Goal: Download file/media

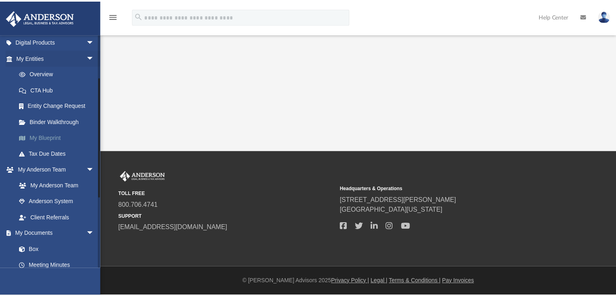
scroll to position [109, 0]
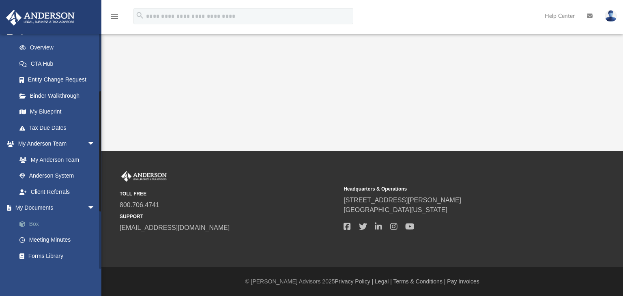
click at [47, 217] on link "Box" at bounding box center [59, 224] width 96 height 16
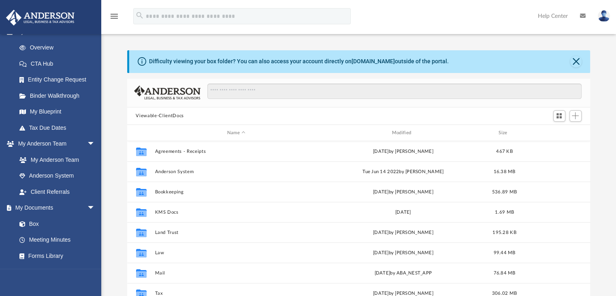
scroll to position [15, 0]
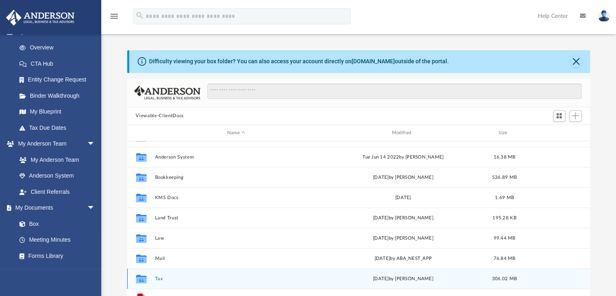
click at [159, 278] on button "Tax" at bounding box center [236, 278] width 163 height 5
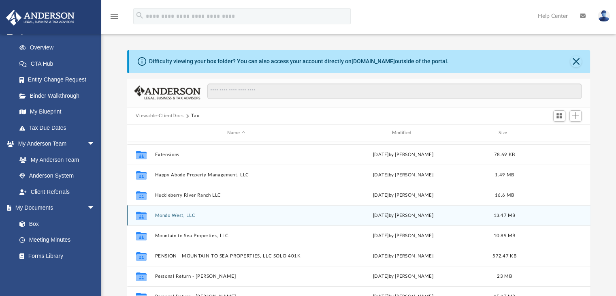
scroll to position [79, 0]
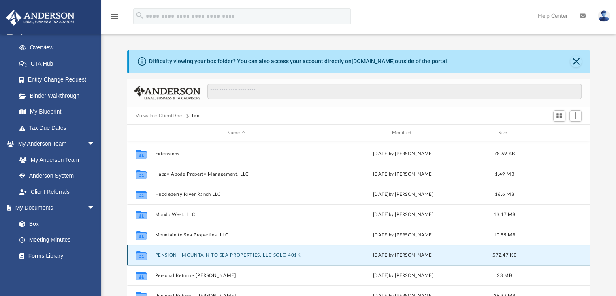
click at [238, 253] on button "PENSION - MOUNTAIN TO SEA PROPERTIES, LLC SOLO 401K" at bounding box center [236, 255] width 163 height 5
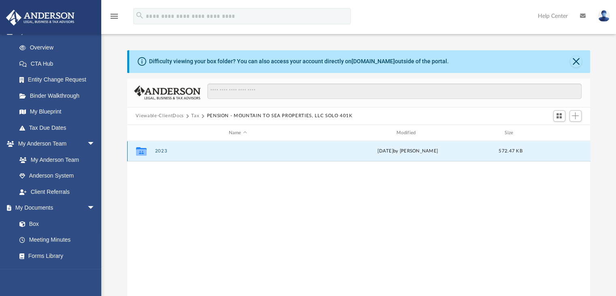
click at [164, 149] on button "2023" at bounding box center [238, 151] width 166 height 5
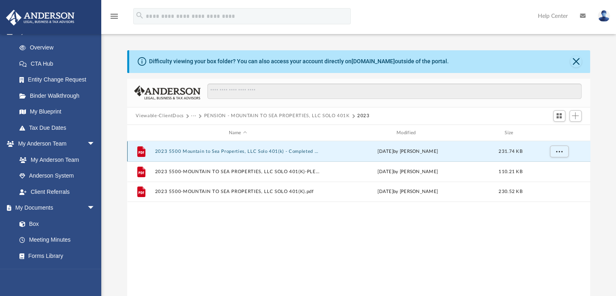
click at [216, 153] on button "2023 5500 Mountain to Sea Properties, LLC Solo 401(k) - Completed Copy.pdf" at bounding box center [238, 151] width 166 height 5
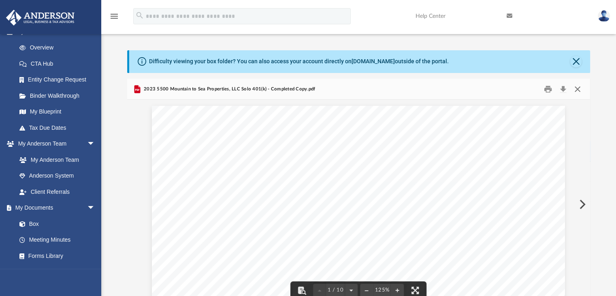
click at [580, 87] on button "Close" at bounding box center [578, 89] width 15 height 13
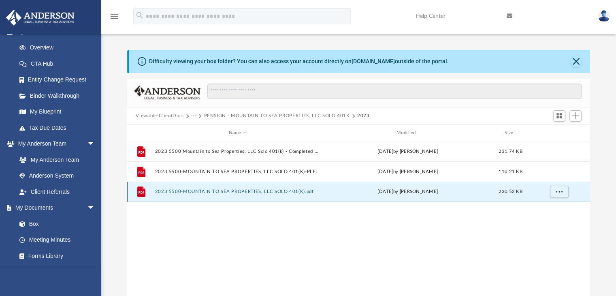
click at [270, 193] on button "2023 5500-MOUNTAIN TO SEA PROPERTIES, LLC SOLO 401(K).pdf" at bounding box center [238, 191] width 166 height 5
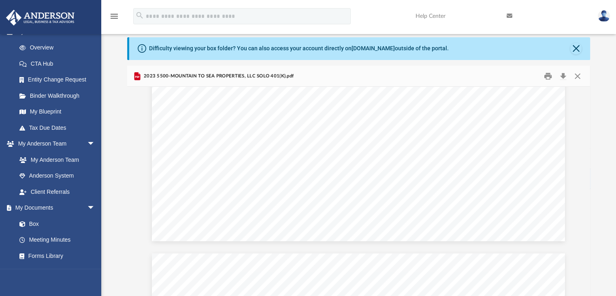
scroll to position [2017, 0]
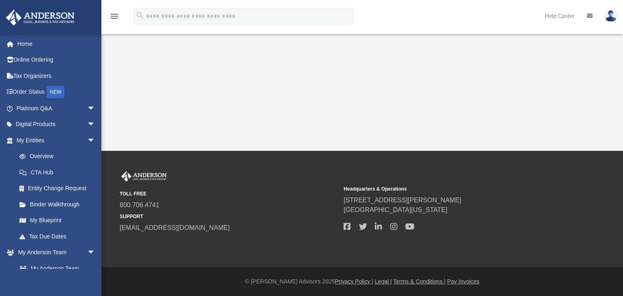
click at [259, 126] on div "App carrol@cjvrealestate.com Sign Out pictureviewholdings@gmail.com Home Online…" at bounding box center [311, 75] width 623 height 151
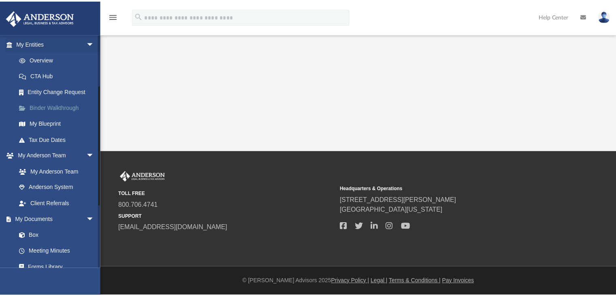
scroll to position [99, 0]
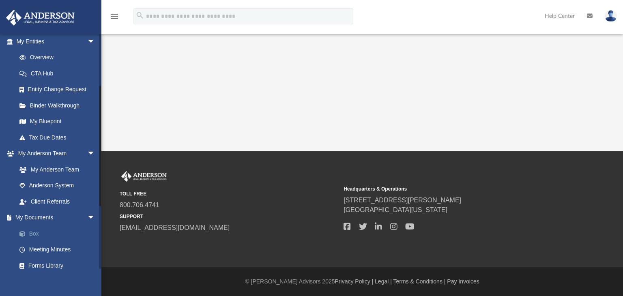
click at [45, 232] on link "Box" at bounding box center [59, 233] width 96 height 16
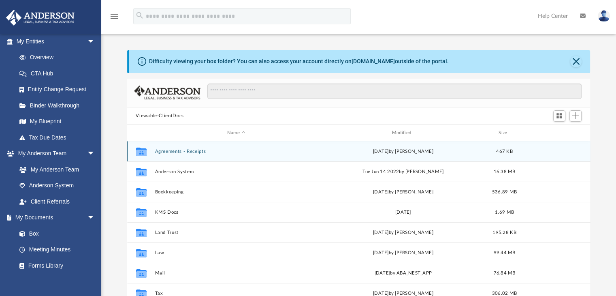
scroll to position [15, 0]
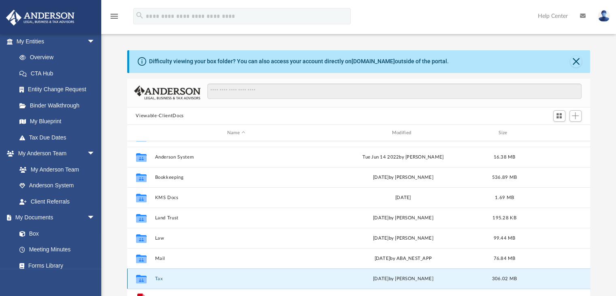
click at [158, 280] on button "Tax" at bounding box center [236, 278] width 163 height 5
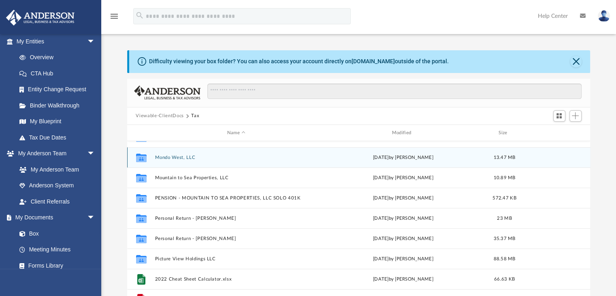
scroll to position [136, 0]
